Goal: Task Accomplishment & Management: Use online tool/utility

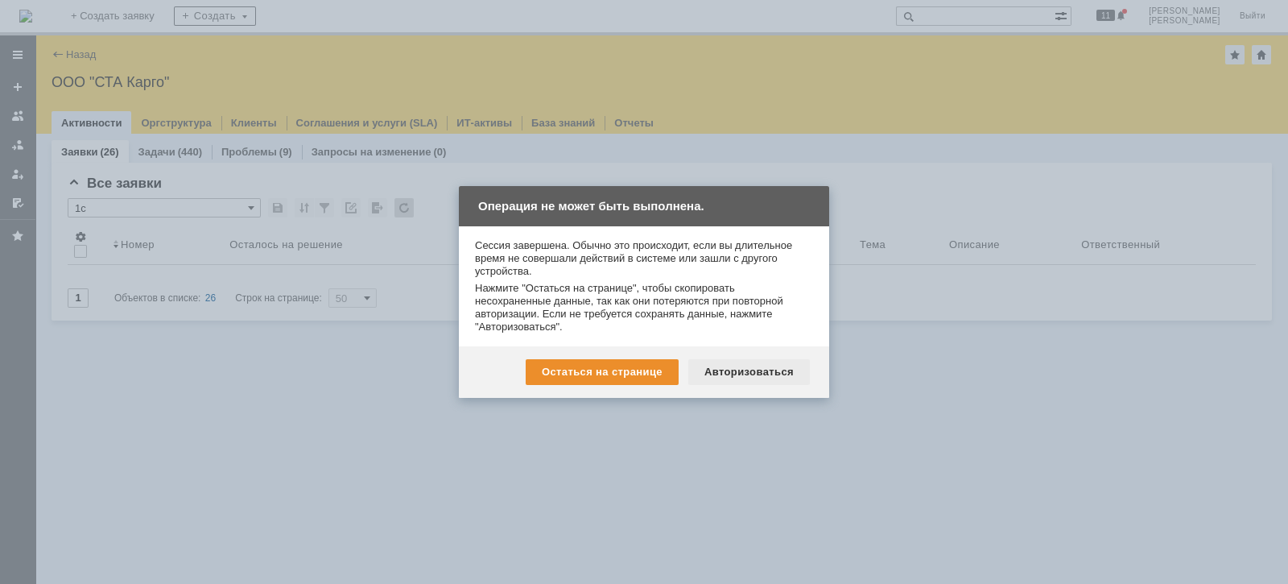
click at [736, 370] on div "Авторизоваться" at bounding box center [749, 372] width 122 height 26
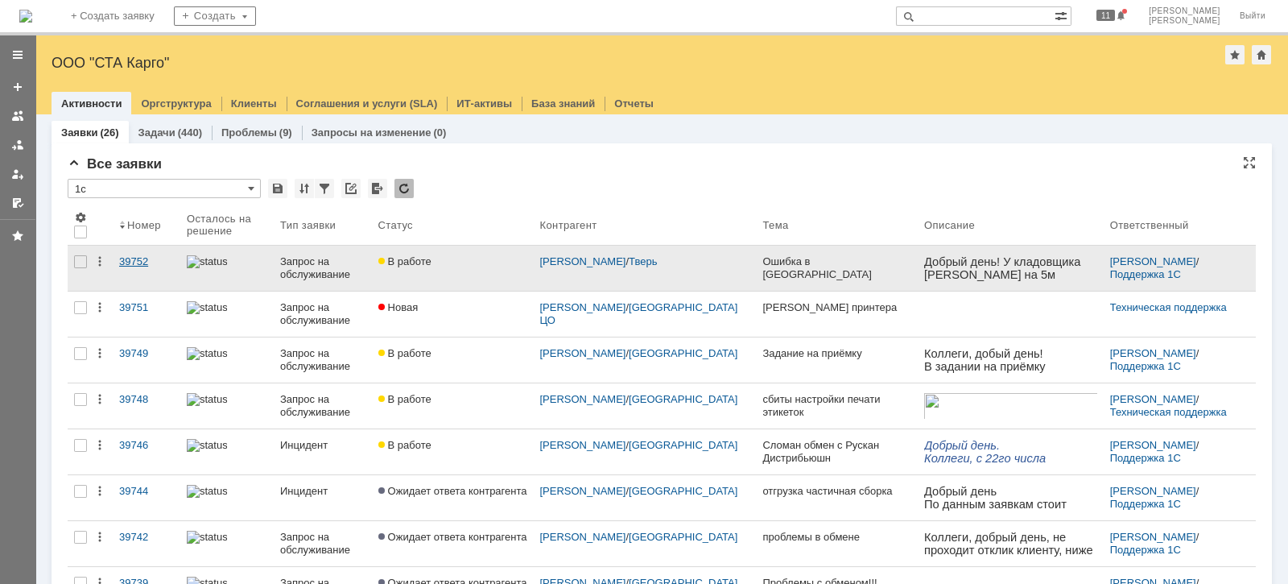
click at [149, 263] on div "39752" at bounding box center [146, 261] width 55 height 13
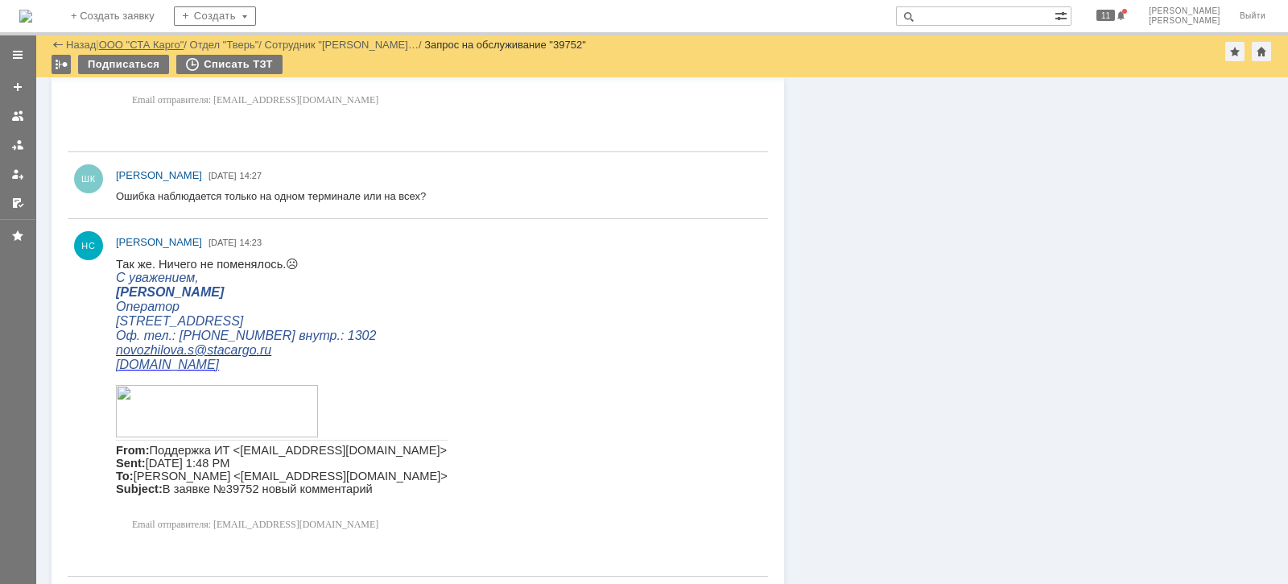
scroll to position [1170, 0]
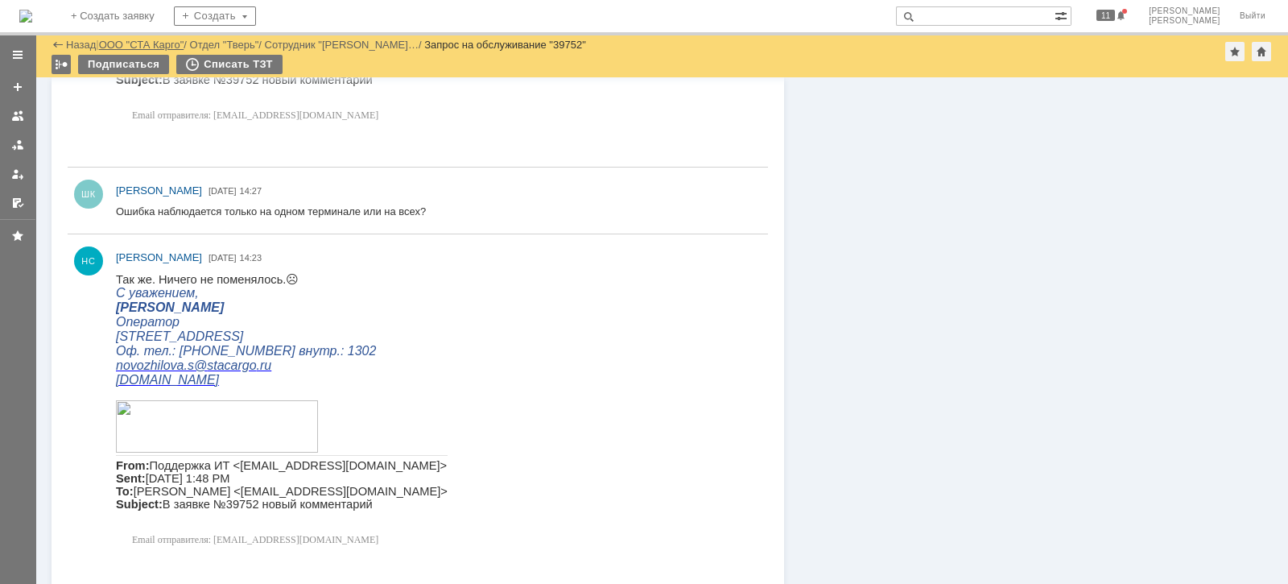
click at [153, 47] on link "ООО "СТА Карго"" at bounding box center [141, 45] width 85 height 12
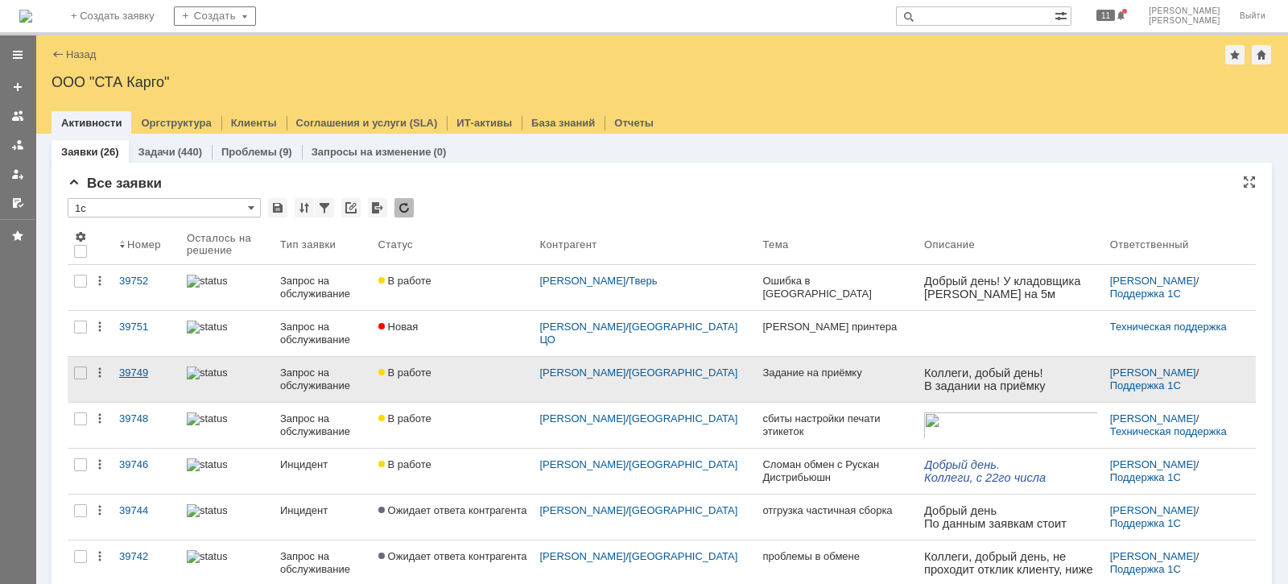
click at [150, 370] on div "39749" at bounding box center [146, 372] width 55 height 13
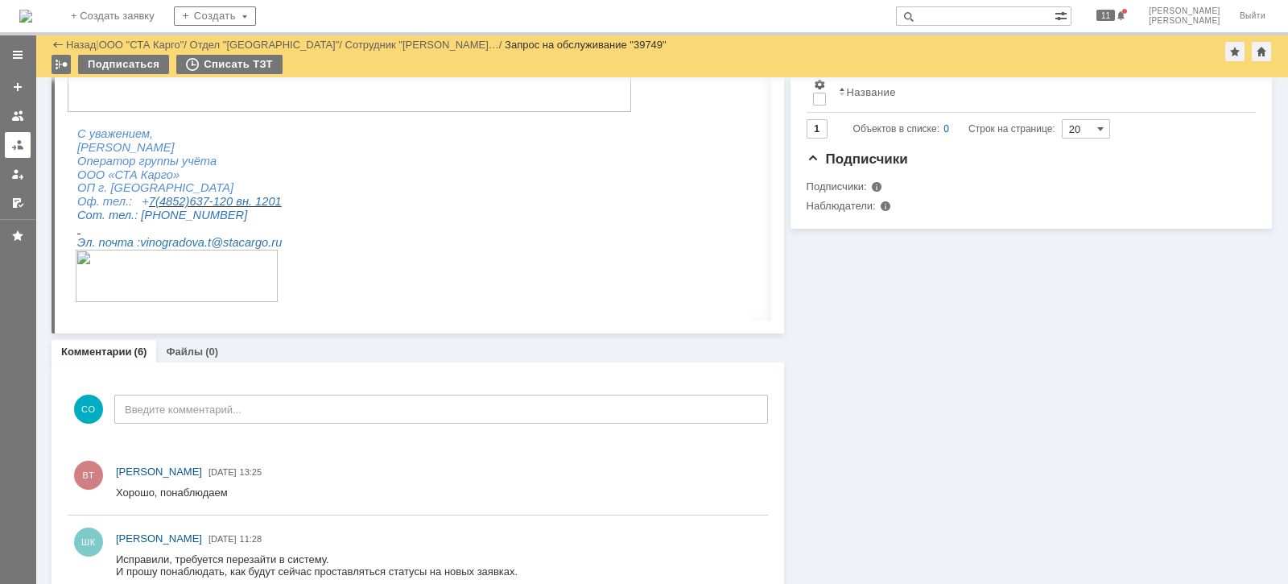
click at [15, 140] on div at bounding box center [17, 144] width 13 height 13
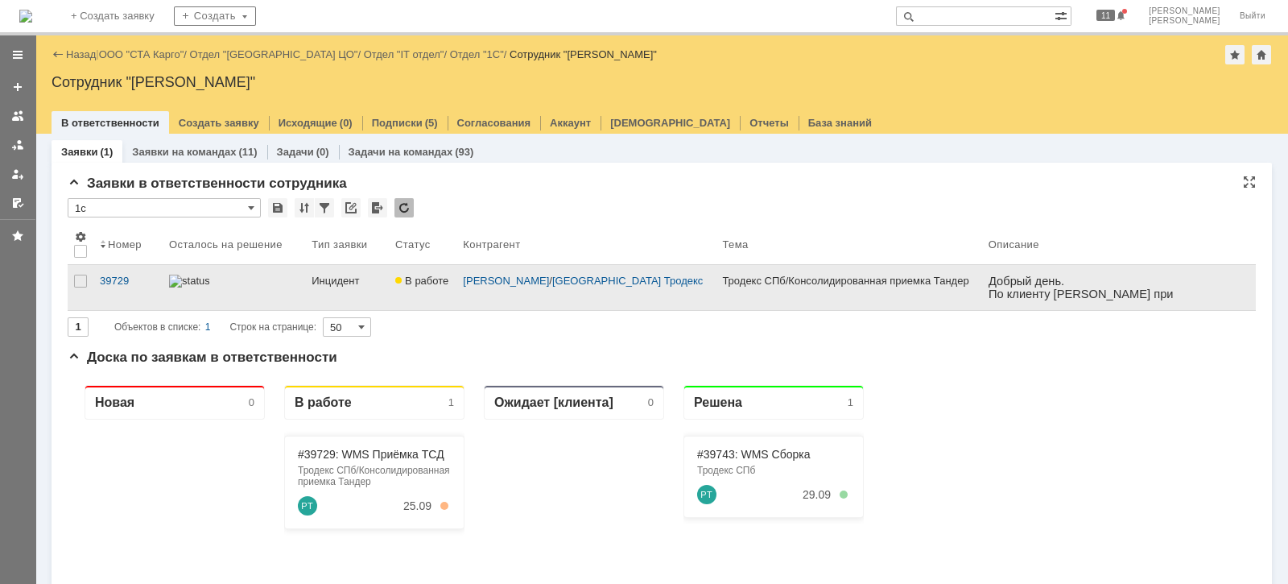
click at [290, 276] on div at bounding box center [234, 281] width 130 height 13
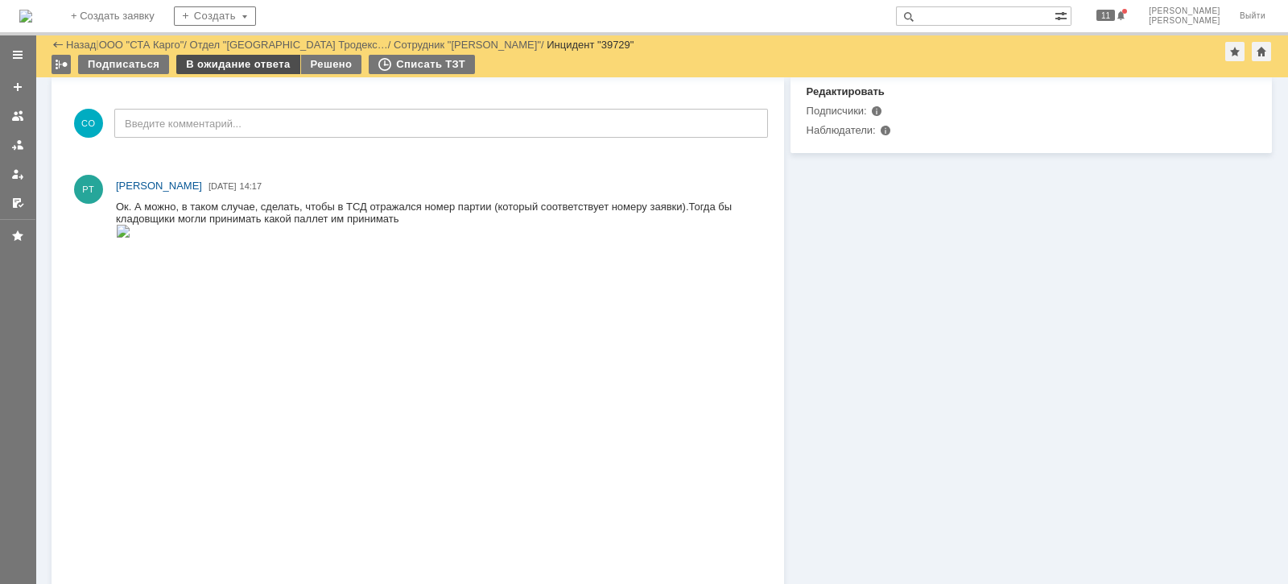
click at [246, 64] on div "В ожидание ответа" at bounding box center [237, 64] width 123 height 19
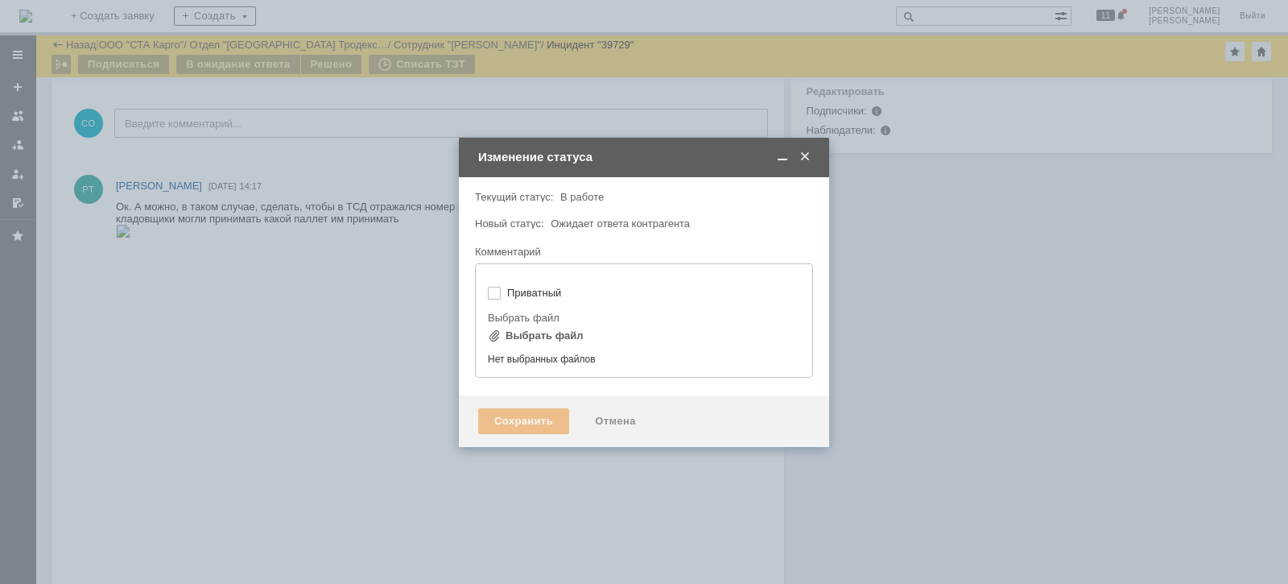
type input "[не указано]"
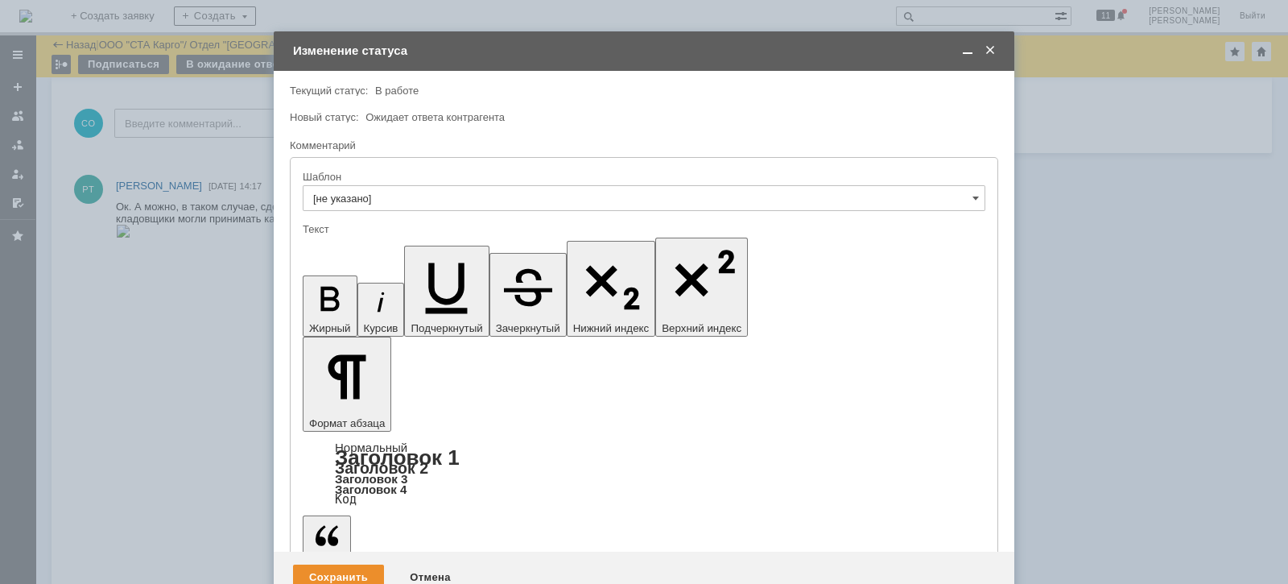
click at [334, 564] on div "Сохранить" at bounding box center [338, 577] width 91 height 26
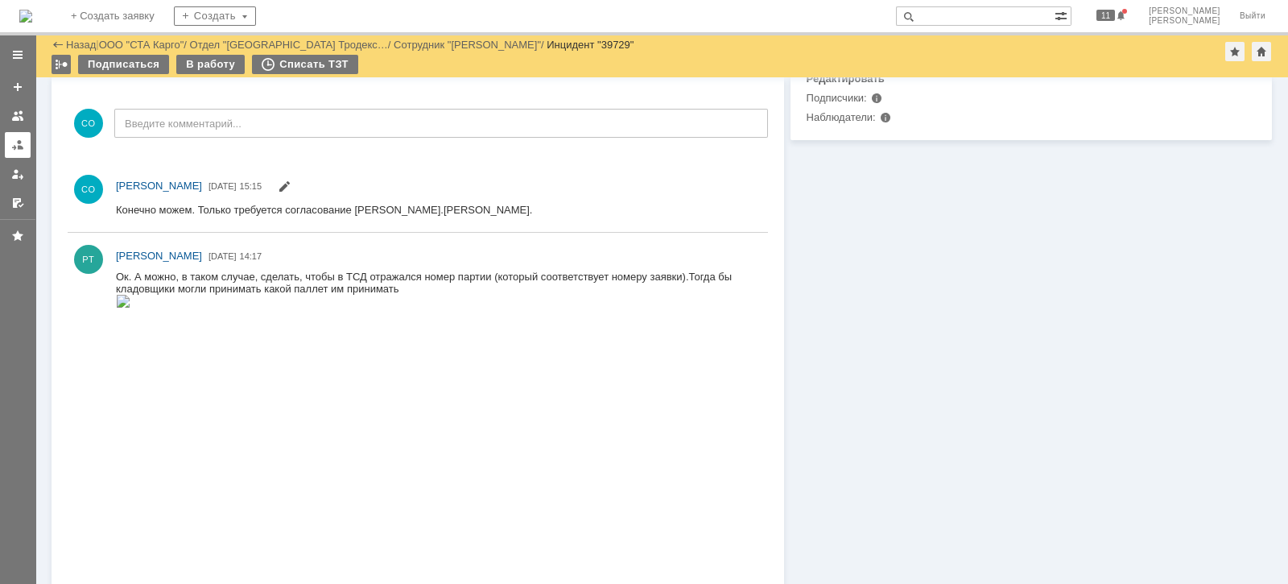
click at [14, 148] on div at bounding box center [17, 144] width 13 height 13
